Goal: Information Seeking & Learning: Find specific page/section

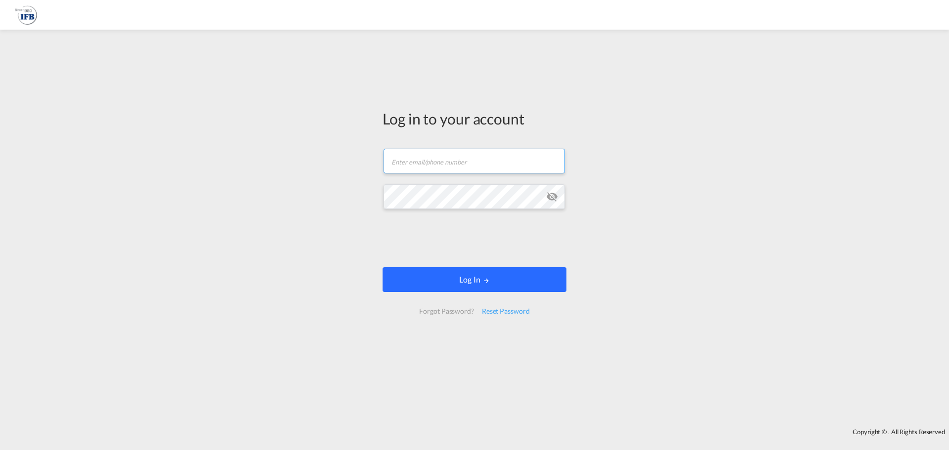
type input "[EMAIL_ADDRESS][PERSON_NAME][DOMAIN_NAME]"
click at [492, 276] on button "Log In" at bounding box center [475, 279] width 184 height 25
